Goal: Information Seeking & Learning: Learn about a topic

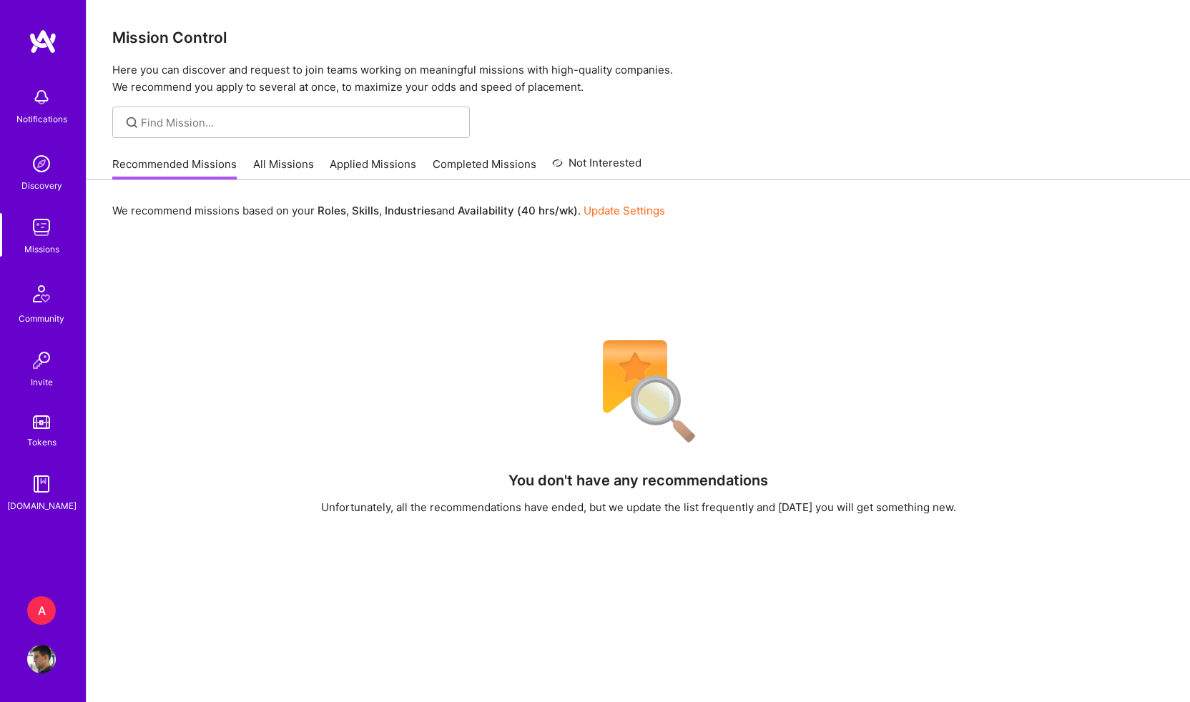
click at [40, 612] on div "A" at bounding box center [41, 611] width 29 height 29
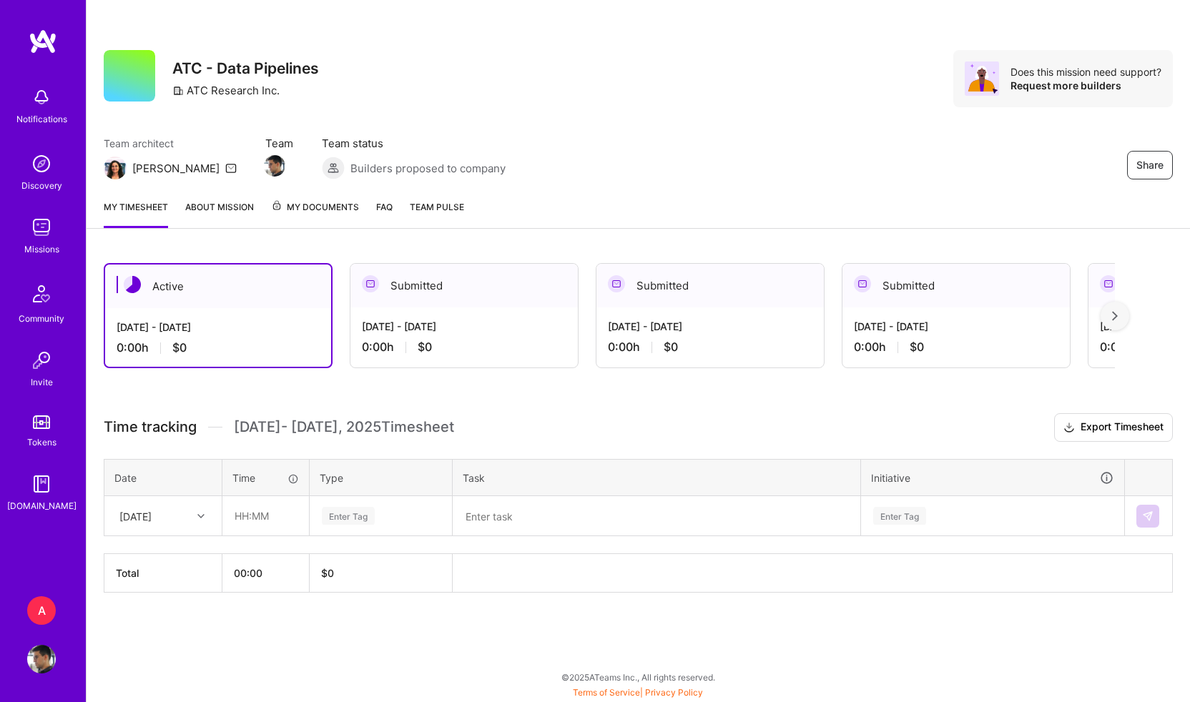
click at [49, 36] on img at bounding box center [43, 42] width 29 height 26
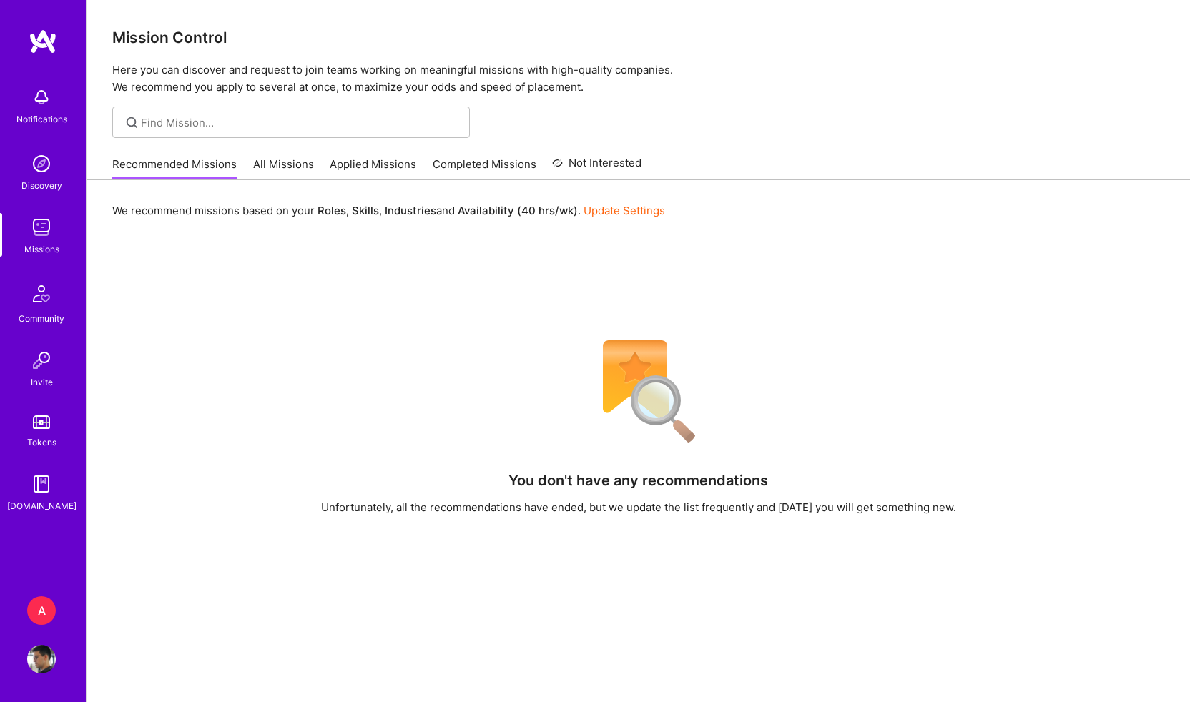
click at [276, 165] on link "All Missions" at bounding box center [283, 169] width 61 height 24
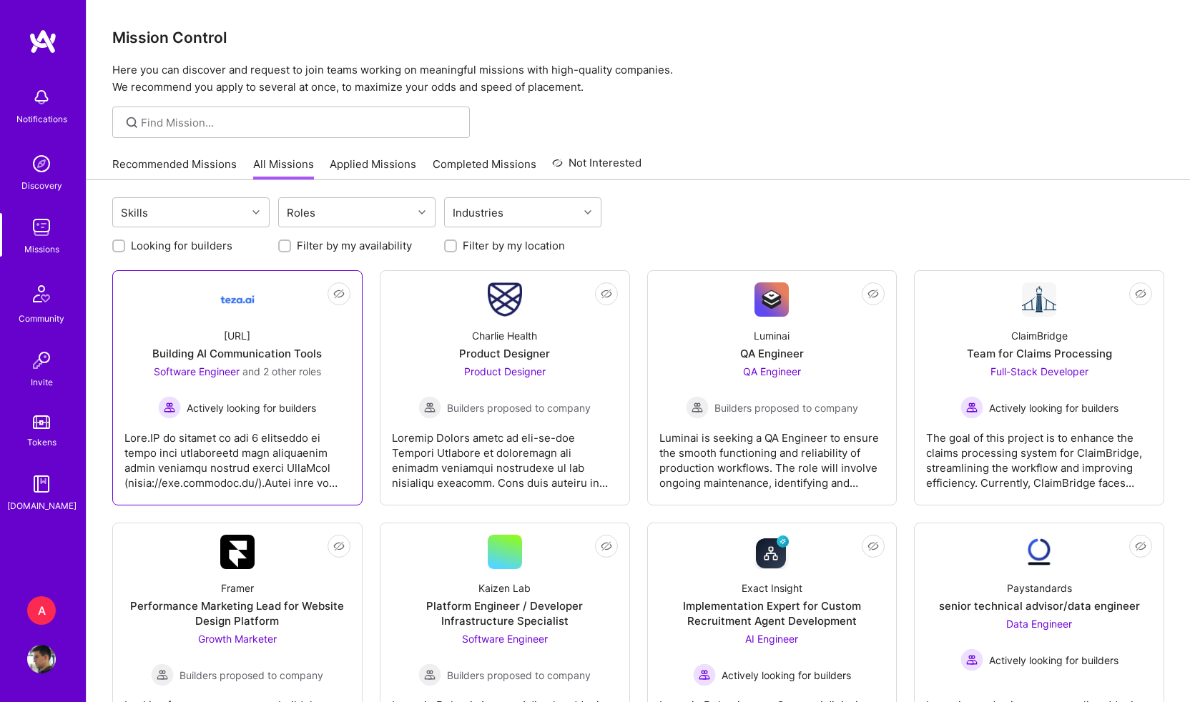
click at [253, 332] on div "teza.ai Building AI Communication Tools Software Engineer and 2 other roles Act…" at bounding box center [237, 368] width 226 height 102
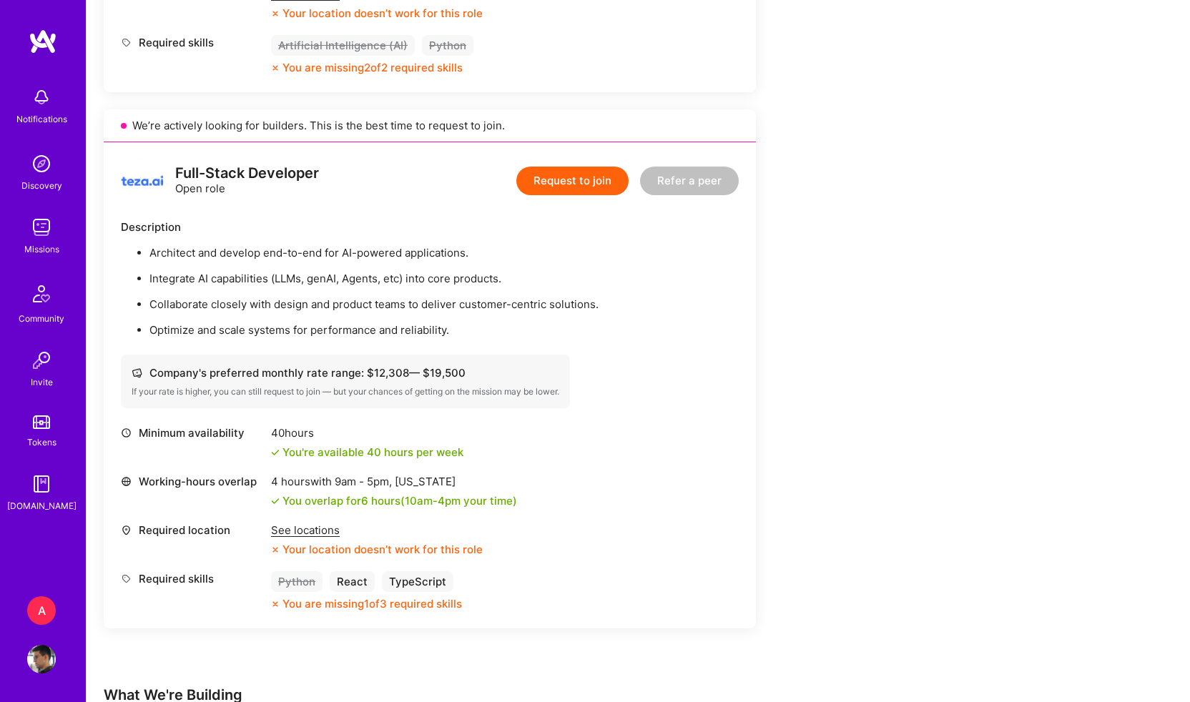
scroll to position [1349, 0]
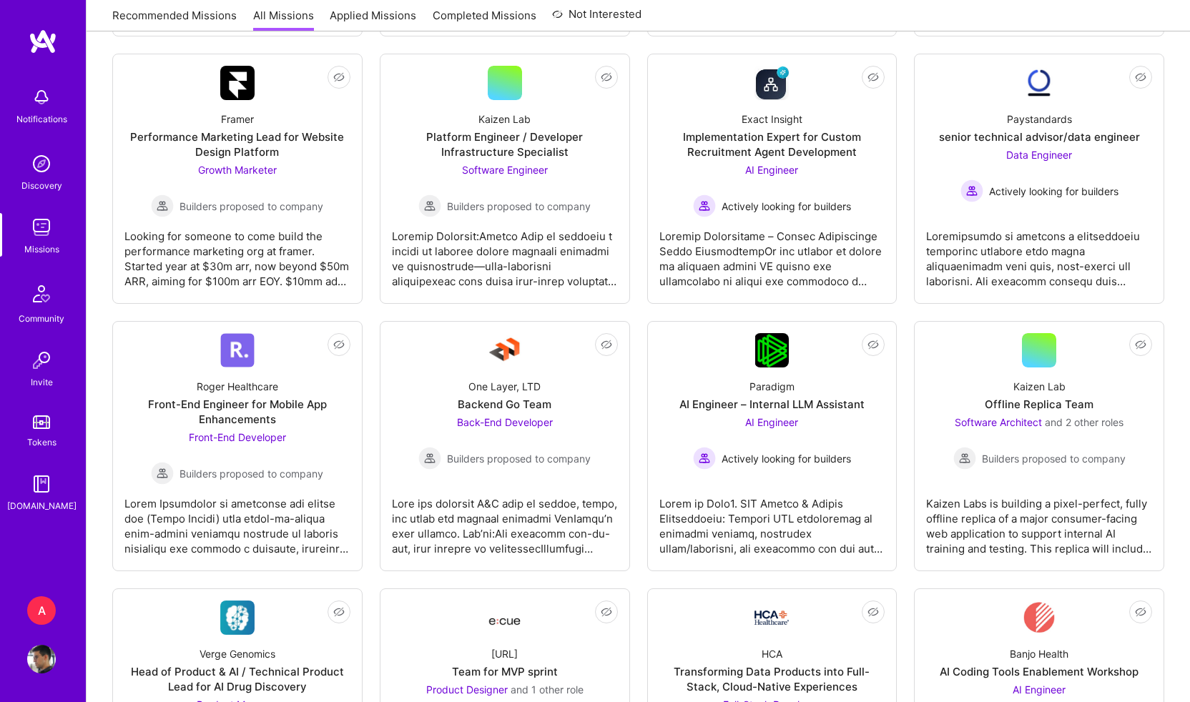
scroll to position [471, 0]
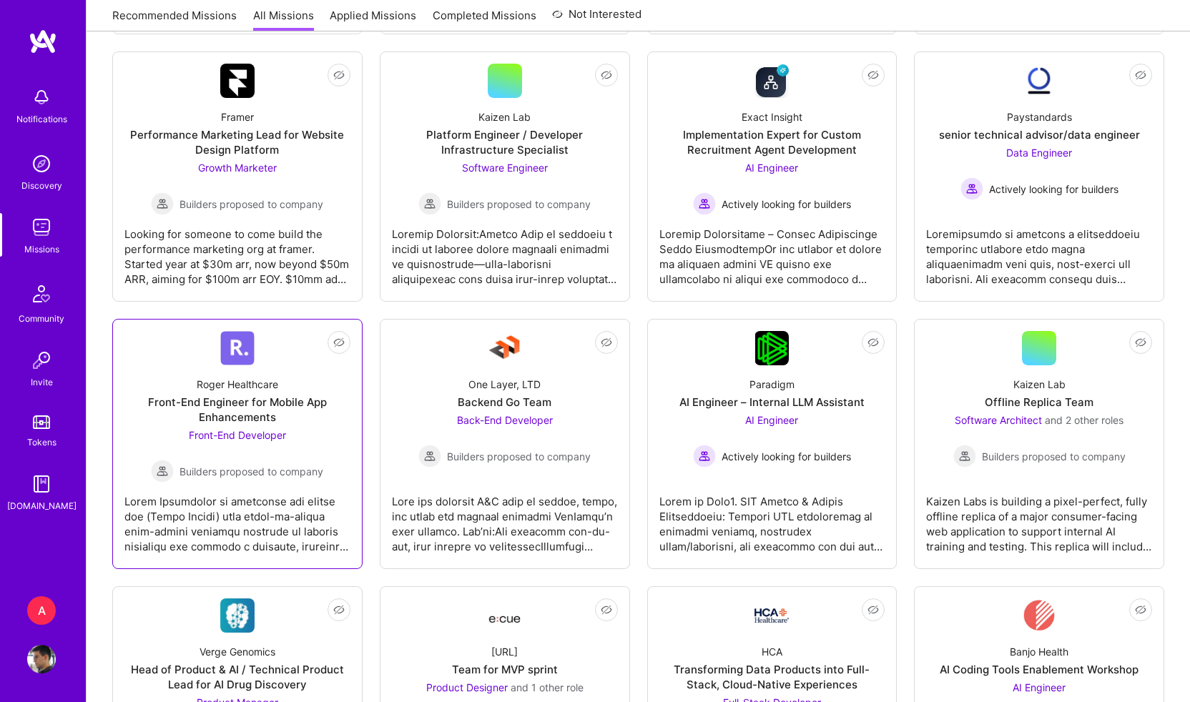
click at [263, 394] on div "Roger Healthcare Front-End Engineer for Mobile App Enhancements Front-End Devel…" at bounding box center [237, 424] width 226 height 117
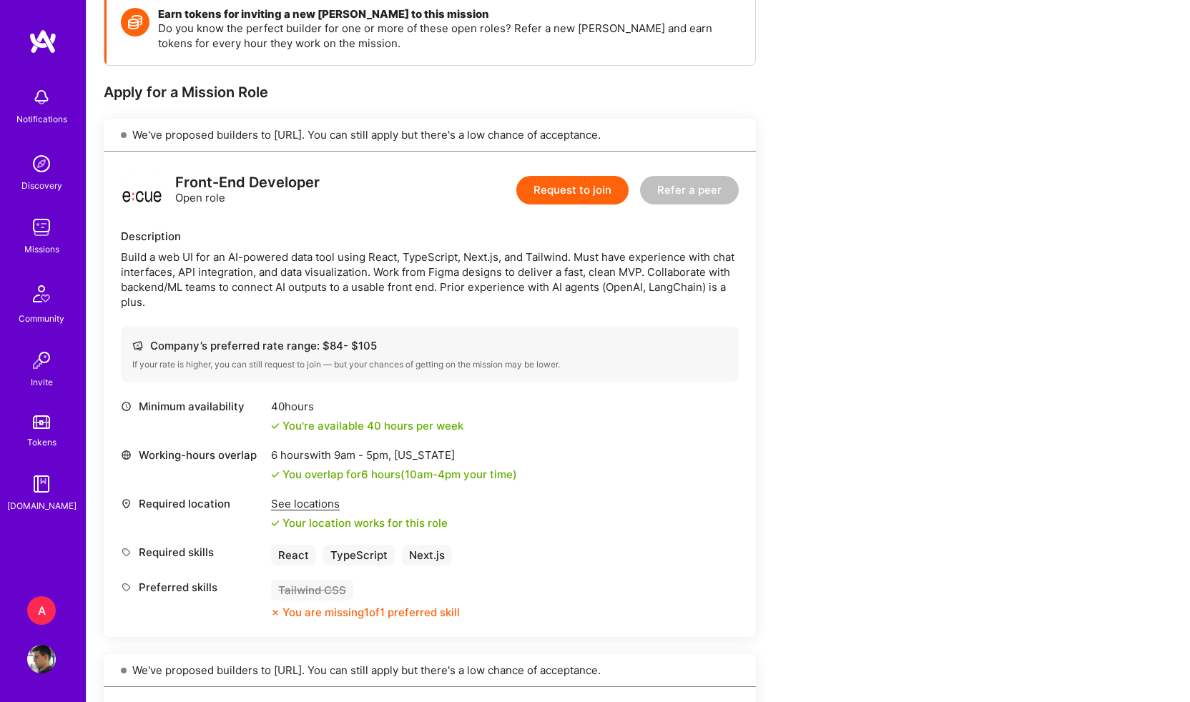
scroll to position [220, 0]
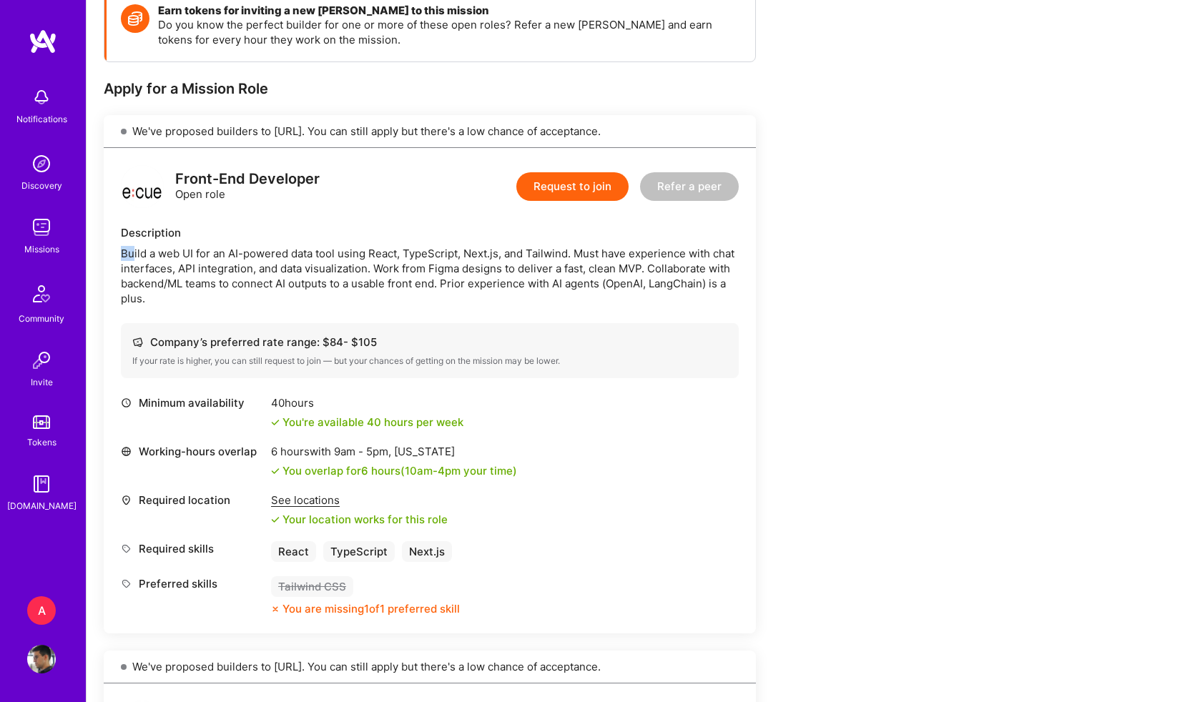
drag, startPoint x: 132, startPoint y: 250, endPoint x: 576, endPoint y: 245, distance: 443.5
click at [576, 246] on div "Build a web UI for an AI-powered data tool using React, TypeScript, Next.js, an…" at bounding box center [430, 276] width 618 height 60
click at [692, 280] on div "Build a web UI for an AI-powered data tool using React, TypeScript, Next.js, an…" at bounding box center [430, 276] width 618 height 60
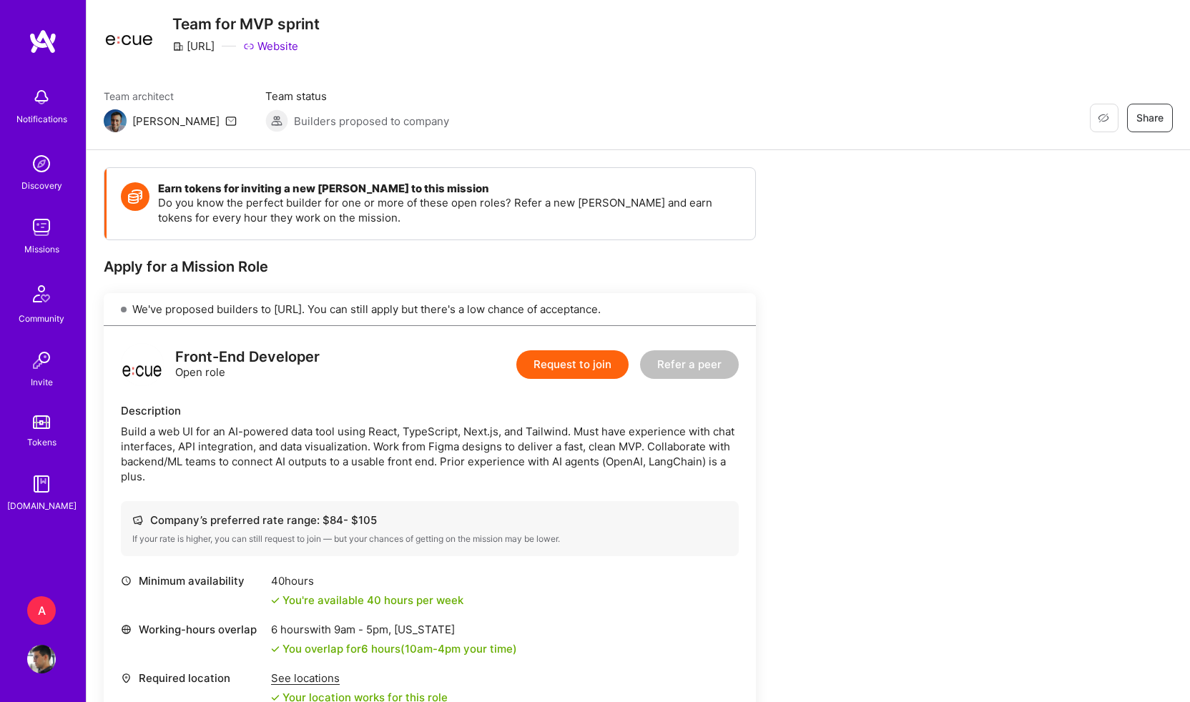
scroll to position [0, 0]
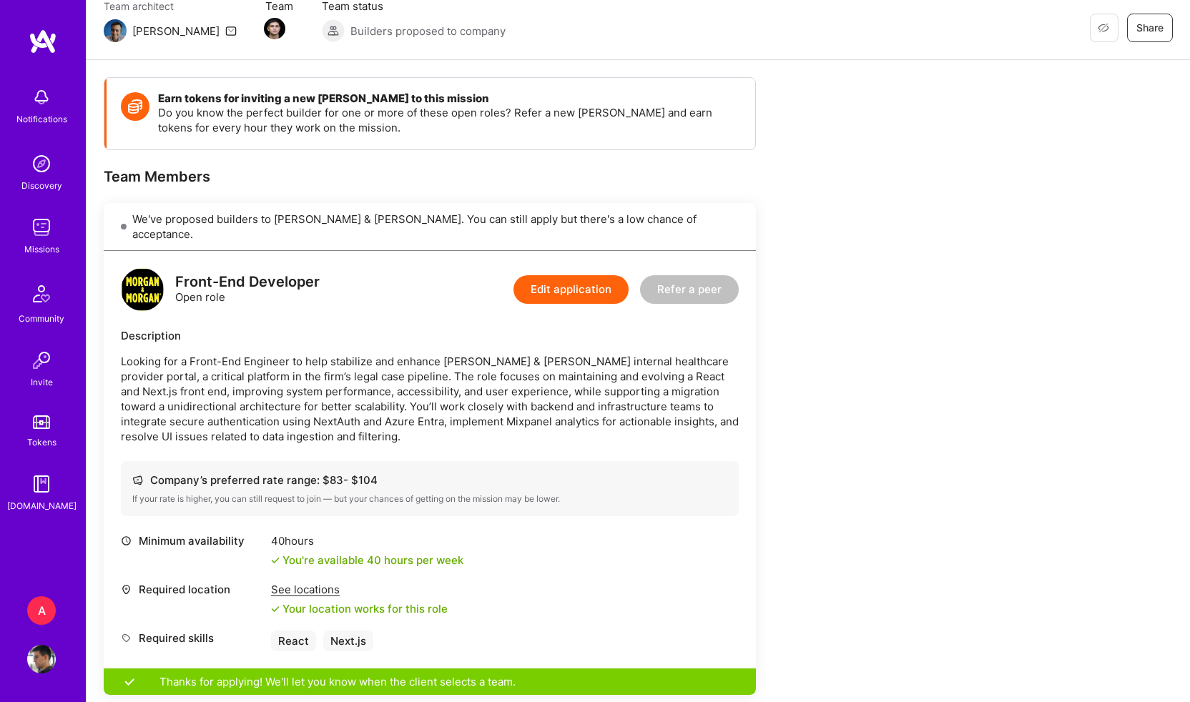
scroll to position [99, 0]
